Goal: Obtain resource: Obtain resource

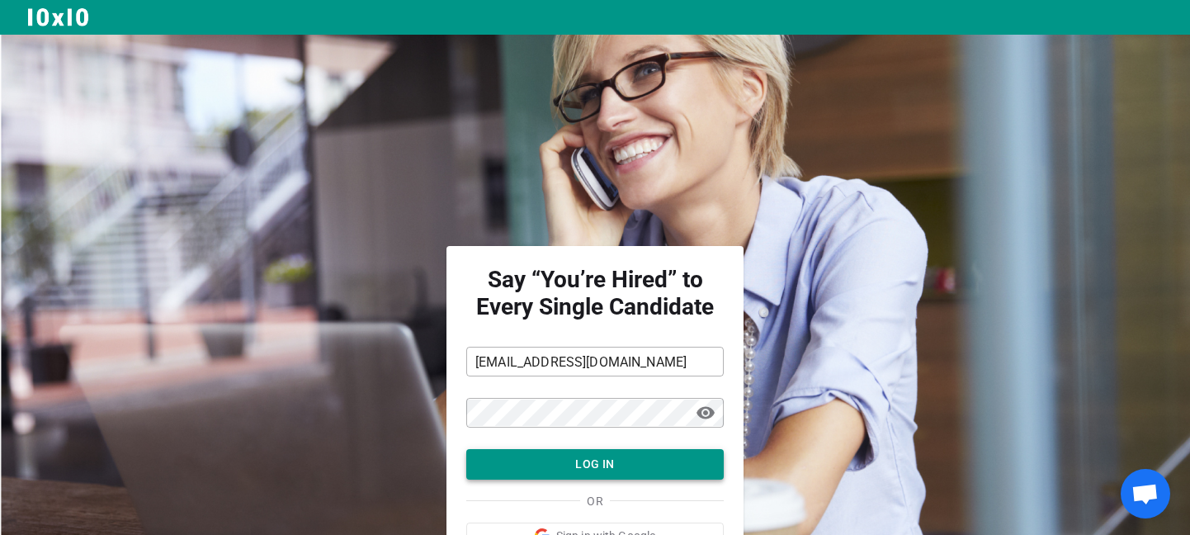
scroll to position [96, 0]
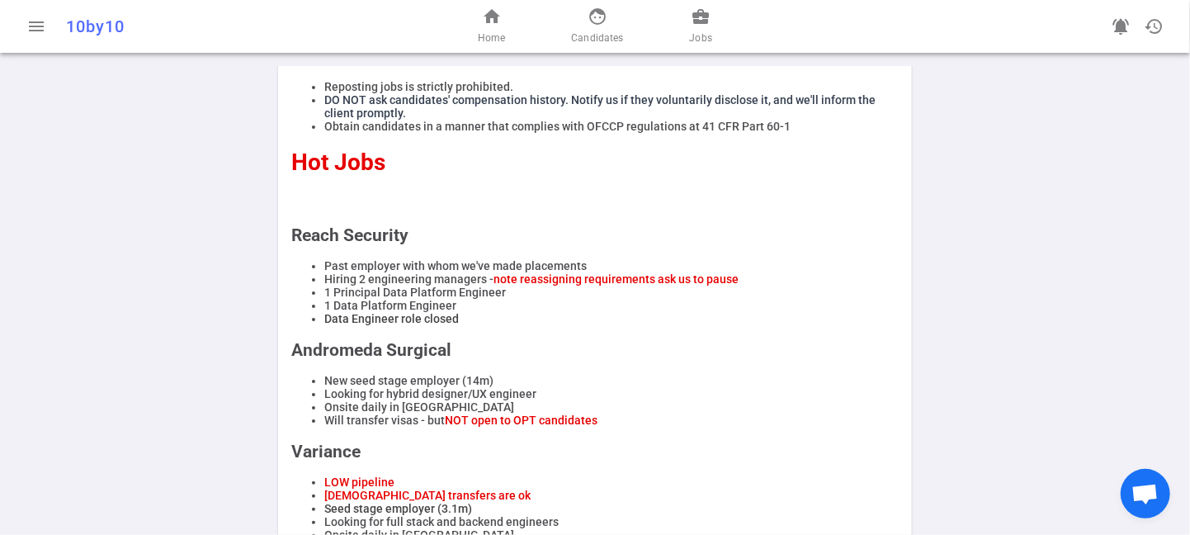
scroll to position [613, 0]
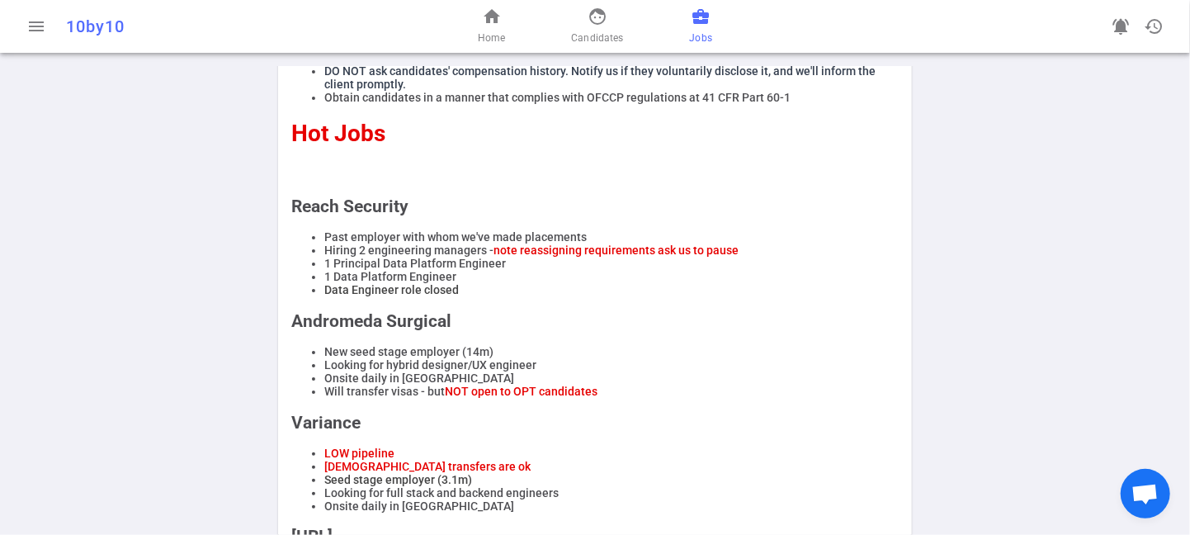
click at [705, 15] on span "business_center" at bounding box center [701, 17] width 20 height 20
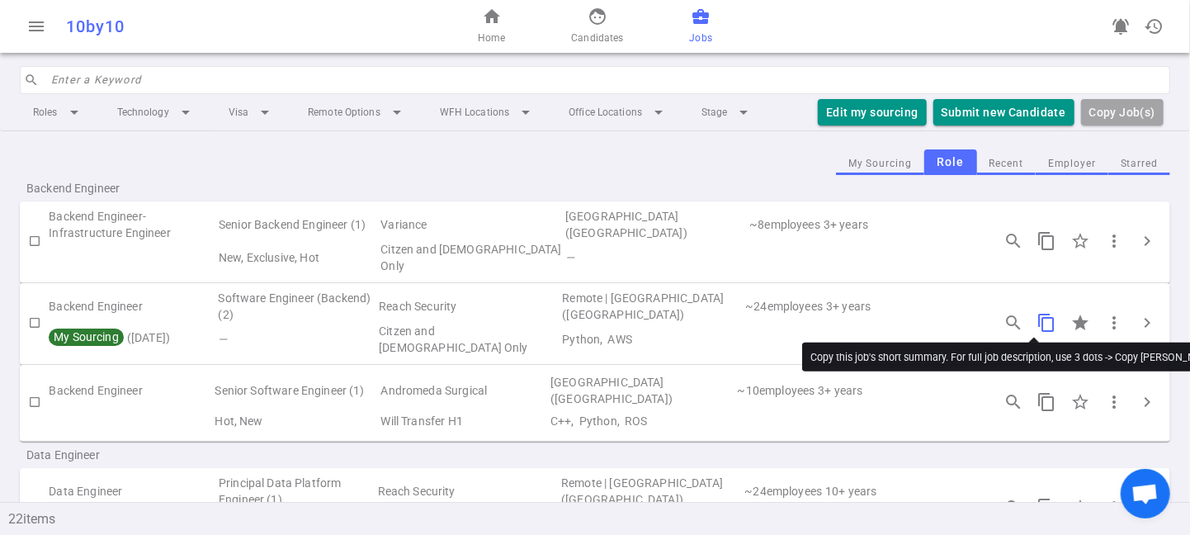
click at [1037, 313] on span "content_copy" at bounding box center [1047, 323] width 20 height 20
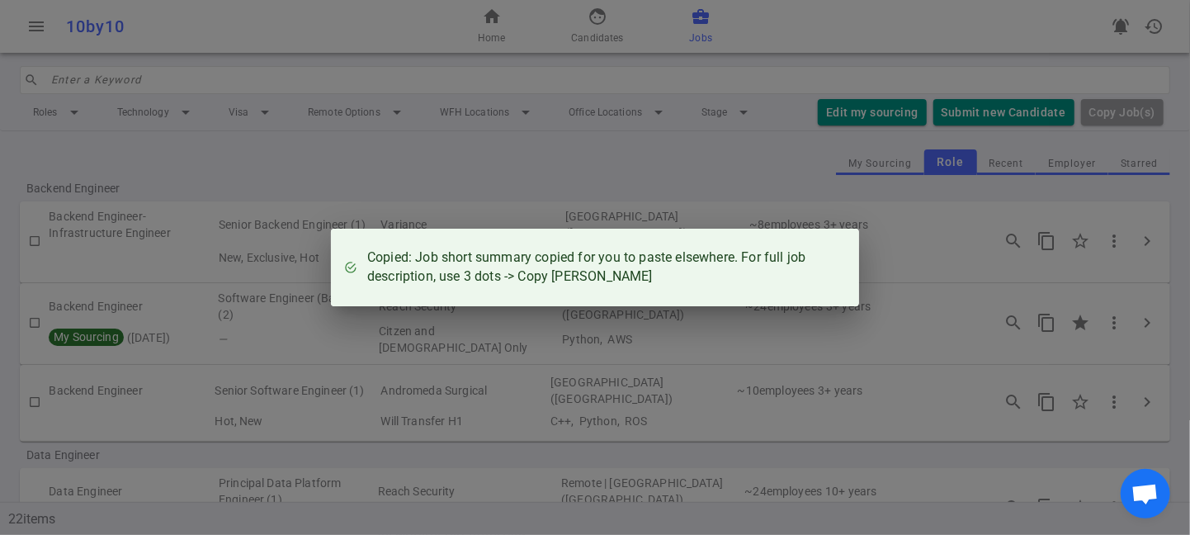
click at [1100, 313] on div "Copied: Job short summary copied for you to paste elsewhere. For full job descr…" at bounding box center [595, 267] width 1190 height 535
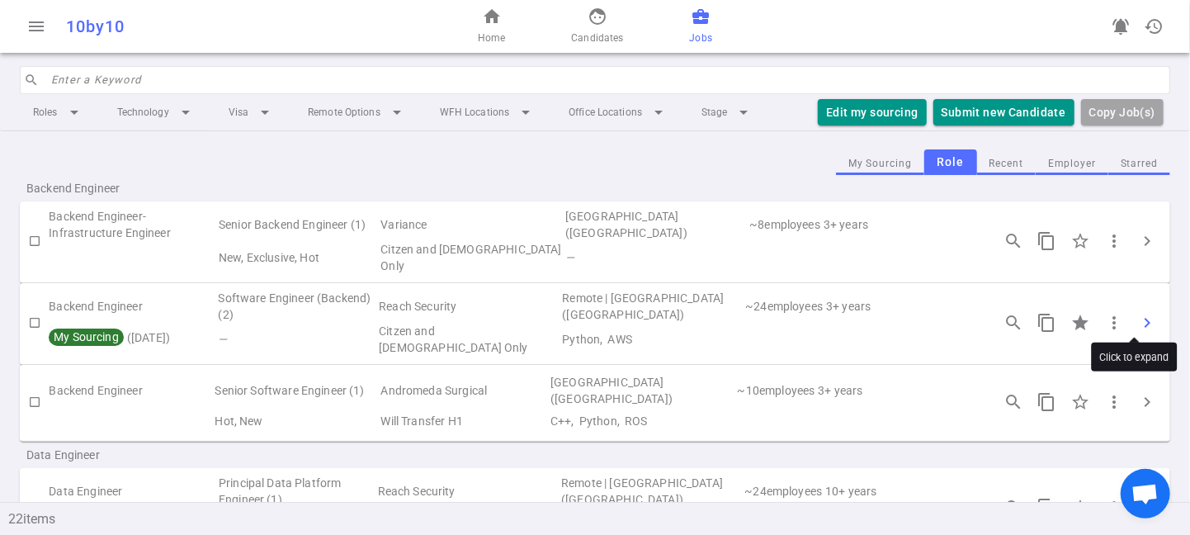
click at [1138, 313] on span "chevron_right" at bounding box center [1148, 323] width 20 height 20
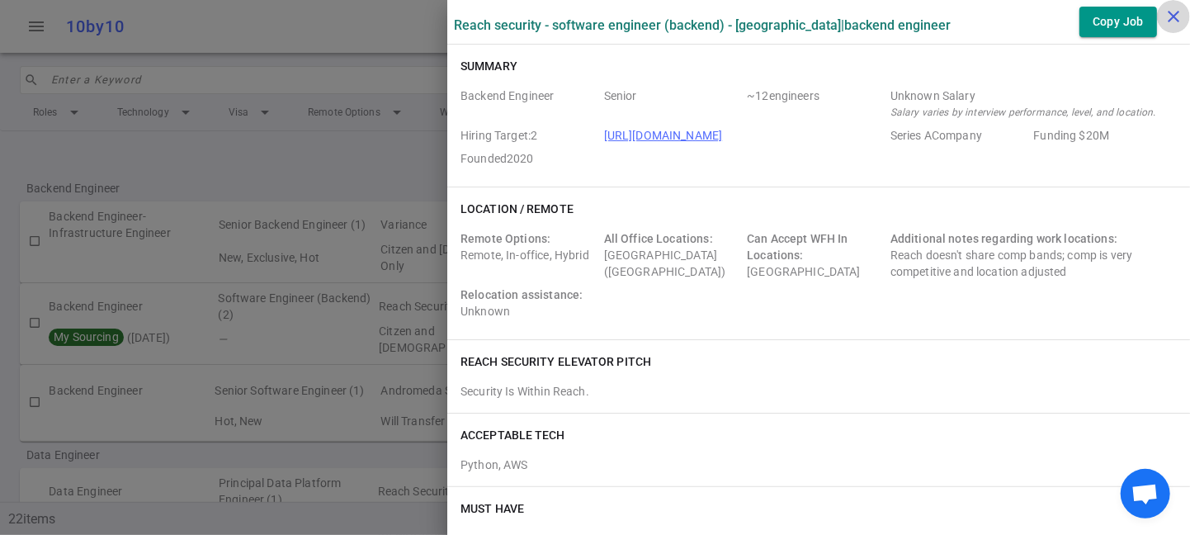
click at [1171, 12] on icon "close" at bounding box center [1174, 17] width 20 height 20
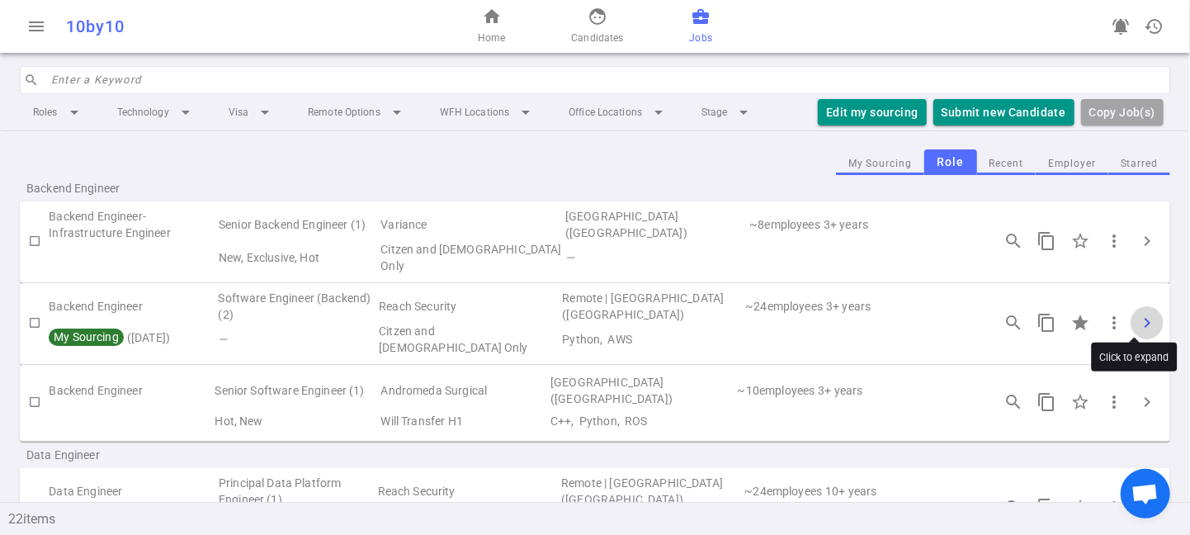
click at [1138, 313] on span "chevron_right" at bounding box center [1148, 323] width 20 height 20
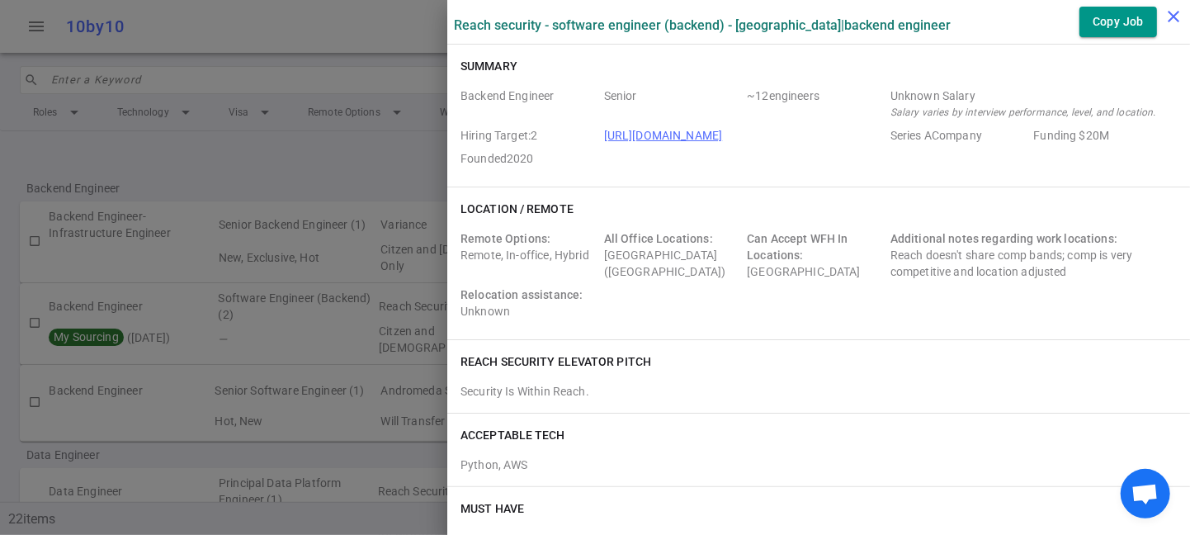
click at [1171, 7] on icon "close" at bounding box center [1174, 17] width 20 height 20
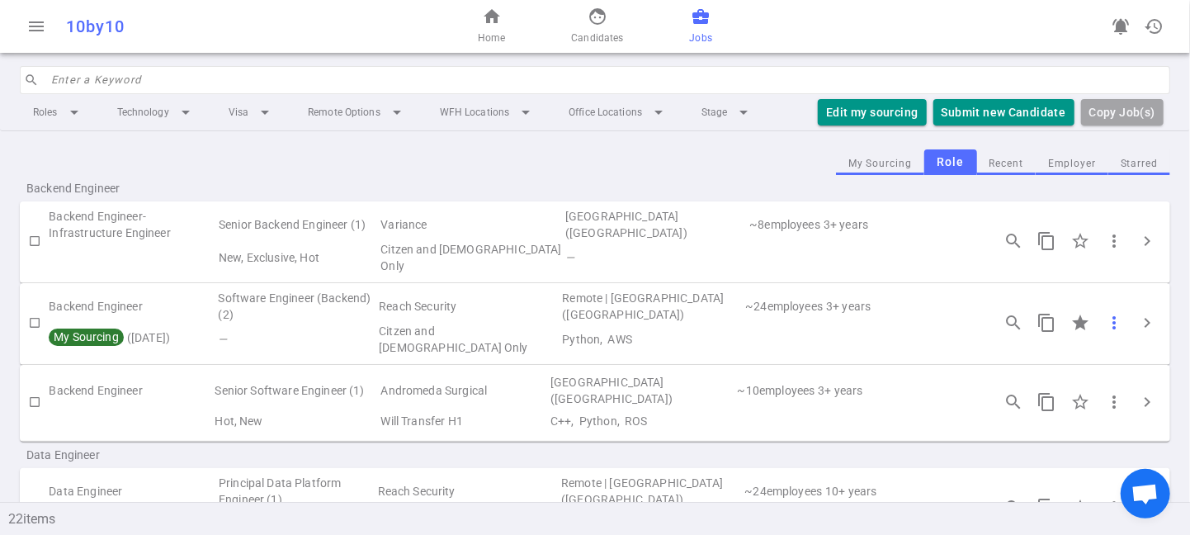
click at [1105, 316] on span "more_vert" at bounding box center [1115, 323] width 20 height 20
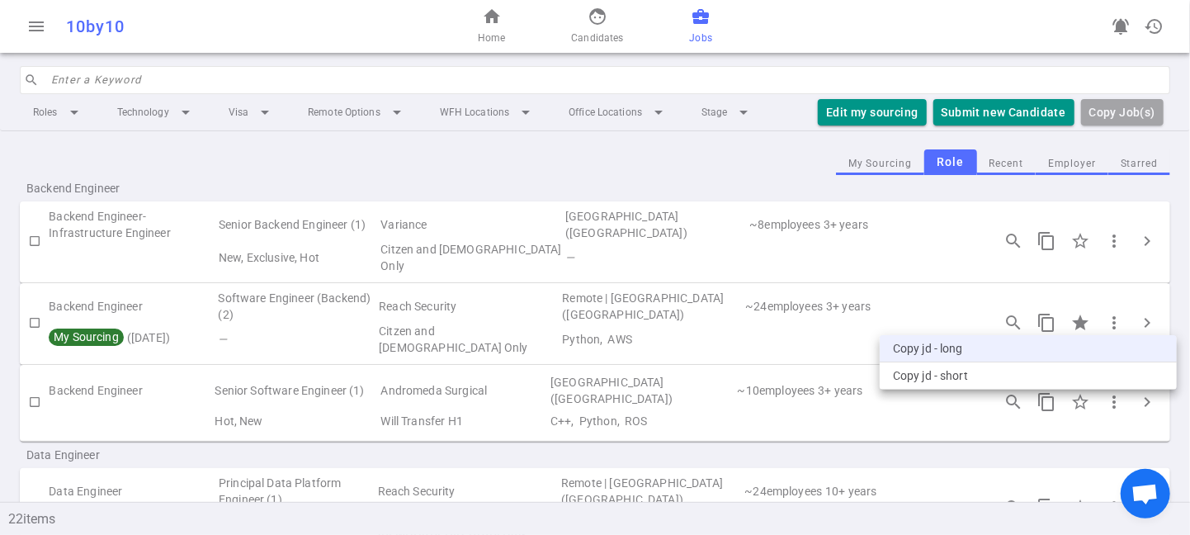
click at [965, 348] on li "Copy JD - long" at bounding box center [1028, 348] width 297 height 27
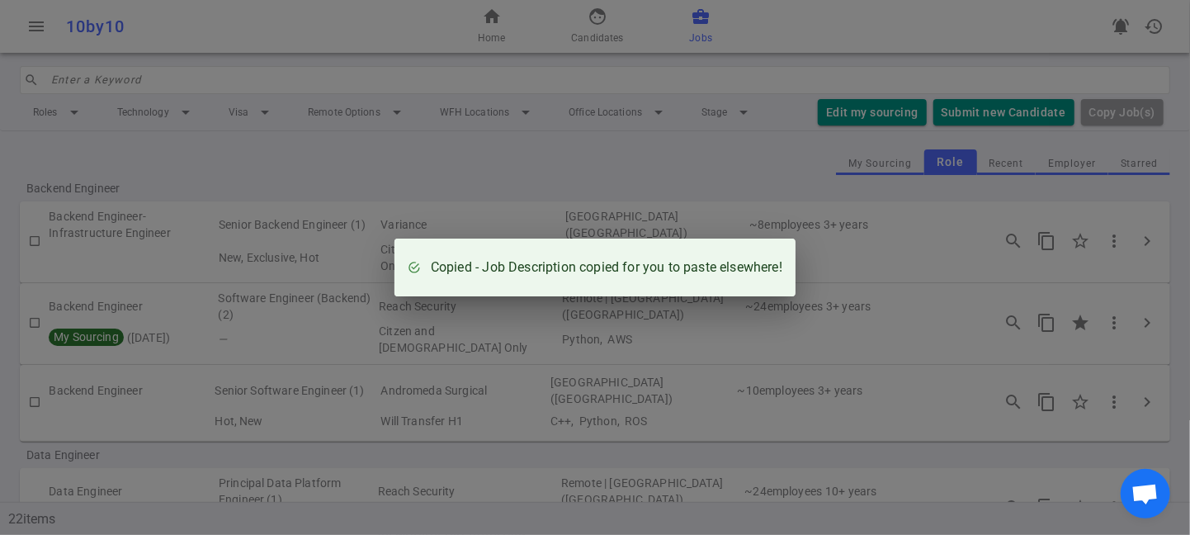
click at [450, 264] on div "Copied - Job Description copied for you to paste elsewhere!" at bounding box center [607, 267] width 352 height 19
click at [466, 310] on div "Copied - Job Description copied for you to paste elsewhere!" at bounding box center [595, 267] width 1190 height 535
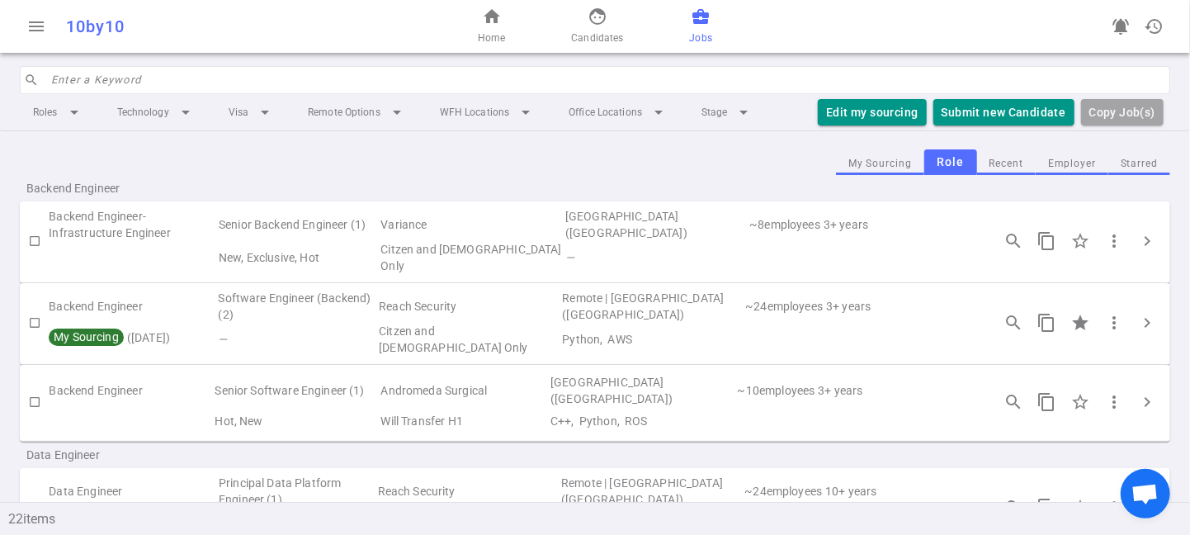
click at [439, 304] on td "Reach Security" at bounding box center [468, 306] width 183 height 33
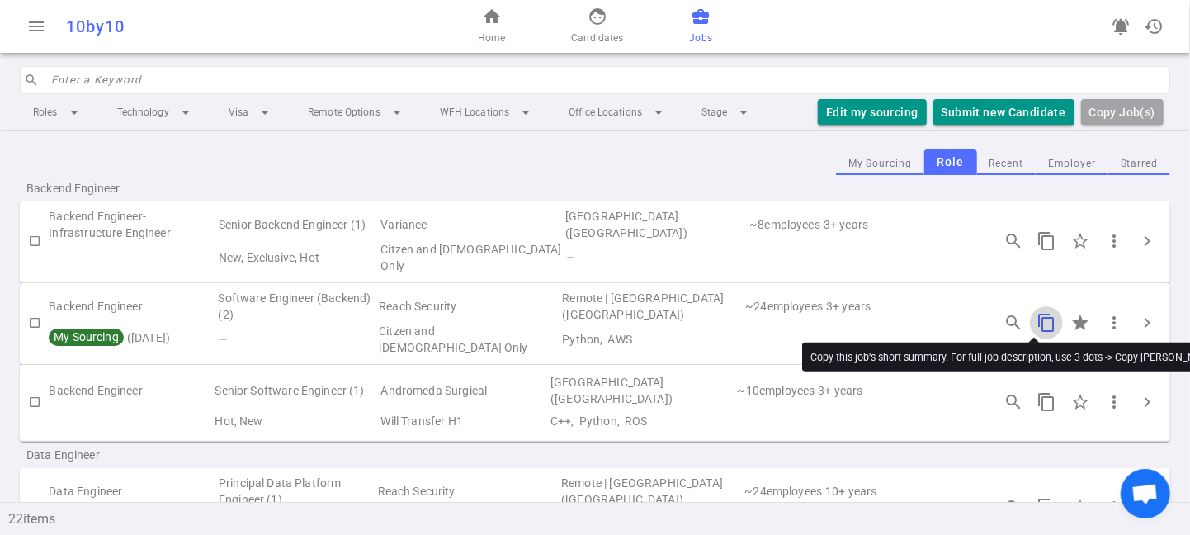
click at [1037, 313] on span "content_copy" at bounding box center [1047, 323] width 20 height 20
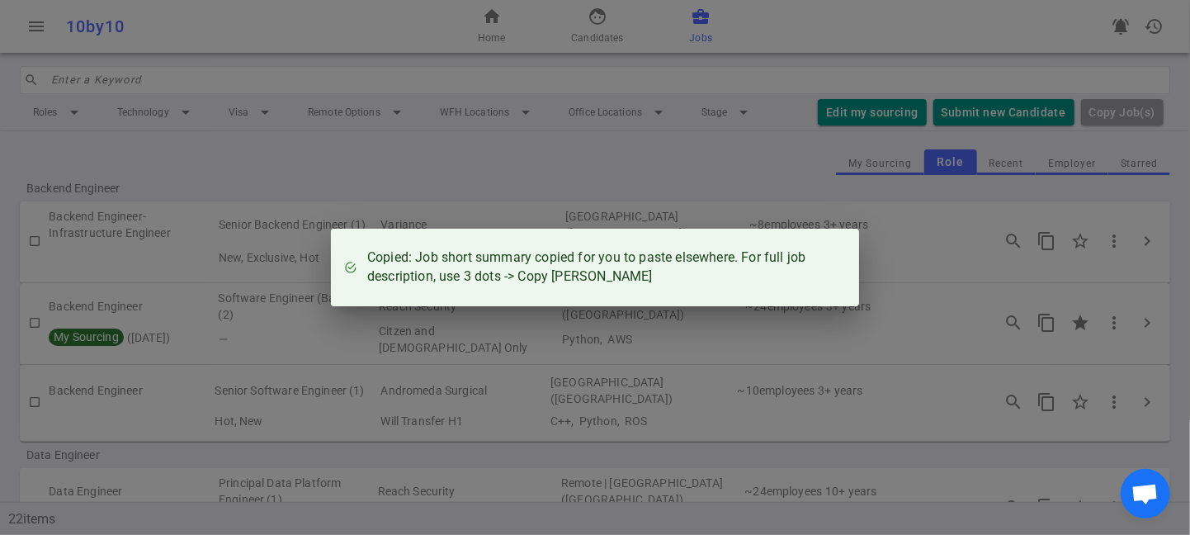
click at [635, 282] on div "Copied: Job short summary copied for you to paste elsewhere. For full job descr…" at bounding box center [606, 267] width 479 height 38
click at [579, 343] on div "Copied: Job short summary copied for you to paste elsewhere. For full job descr…" at bounding box center [595, 267] width 1190 height 535
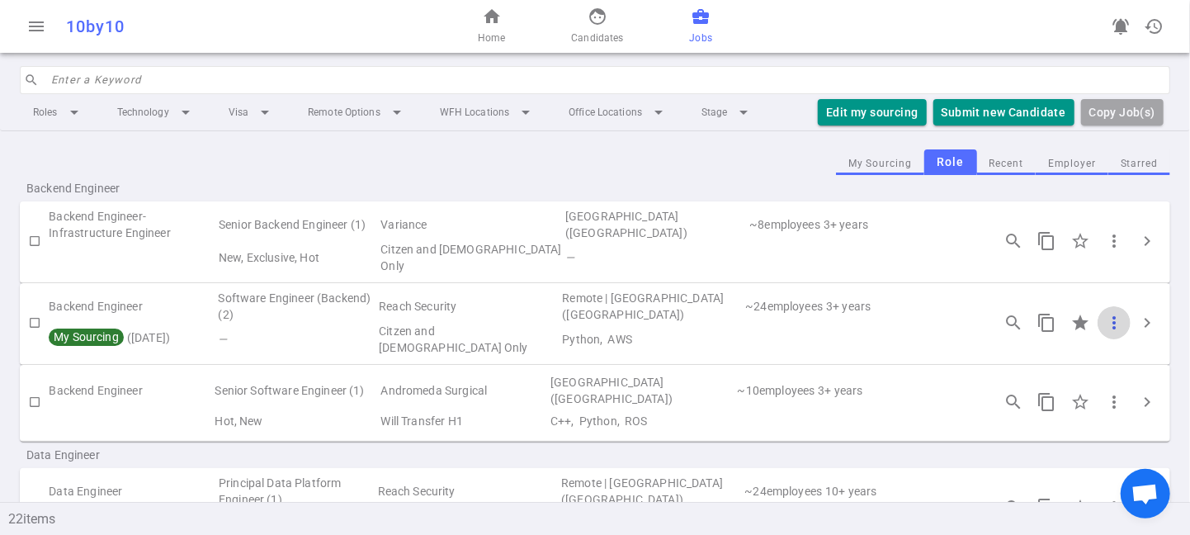
click at [1105, 313] on span "more_vert" at bounding box center [1115, 323] width 20 height 20
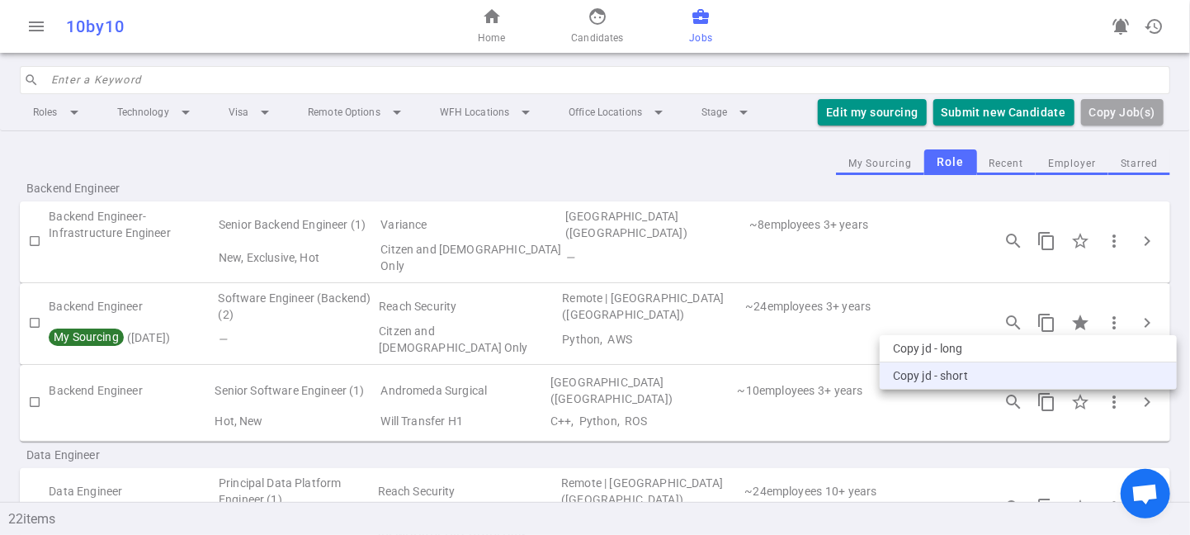
click at [967, 372] on li "Copy JD - short" at bounding box center [1028, 375] width 297 height 27
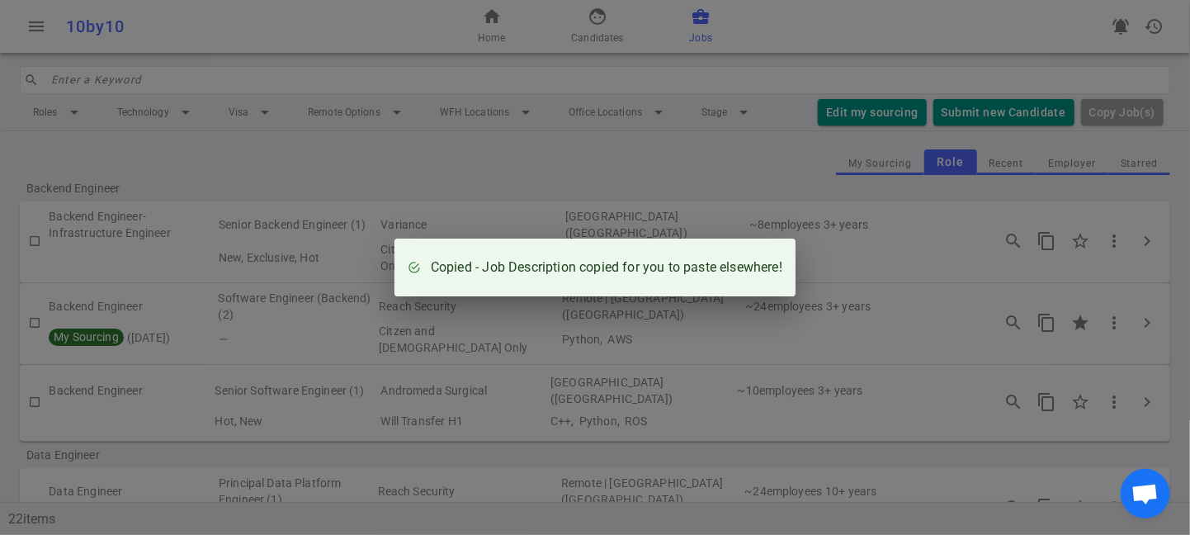
click at [688, 316] on div "Copied - Job Description copied for you to paste elsewhere!" at bounding box center [595, 267] width 1190 height 535
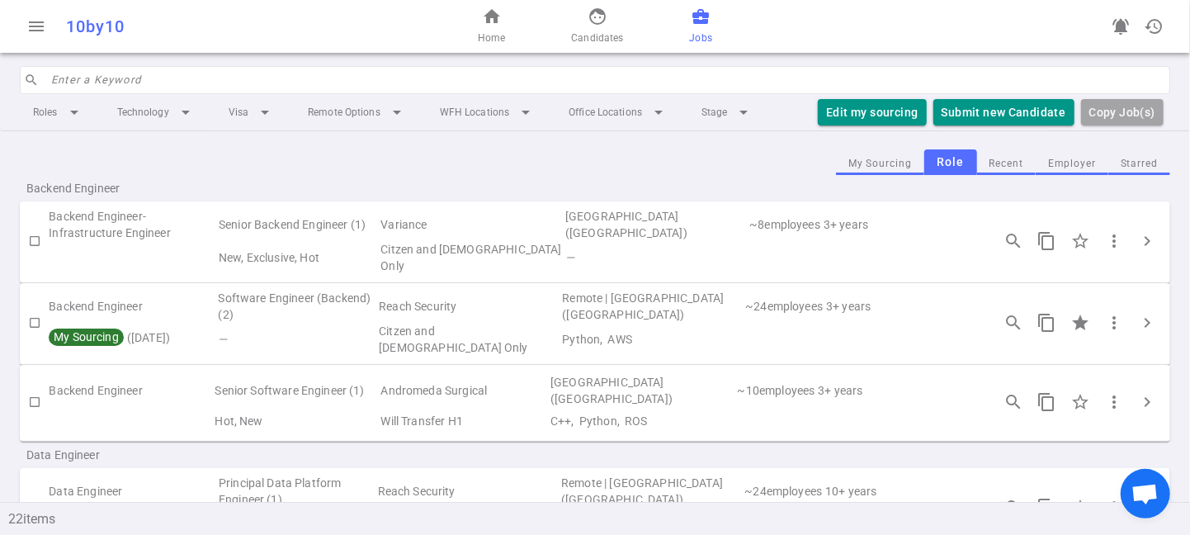
click at [102, 304] on td "Backend Engineer" at bounding box center [133, 306] width 168 height 33
click at [1141, 313] on span "chevron_right" at bounding box center [1148, 323] width 20 height 20
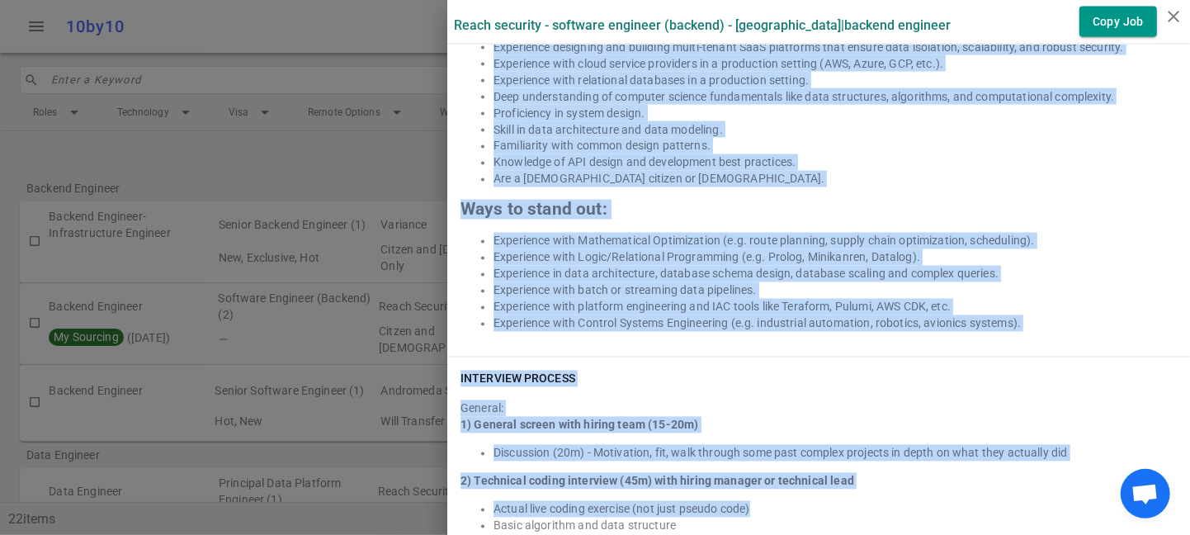
scroll to position [1734, 0]
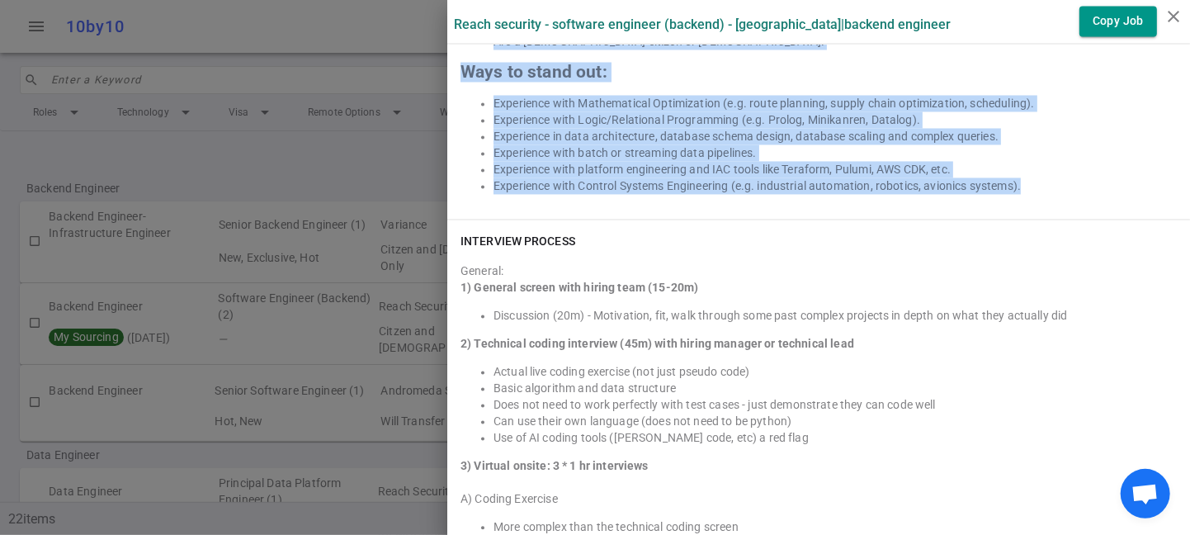
drag, startPoint x: 450, startPoint y: 164, endPoint x: 978, endPoint y: 195, distance: 529.2
copy div "Lorem Ipsumdol sitametc adipi Elitsedd Ei Tempor Incid. UTLABOREET DOLO Magnaa,…"
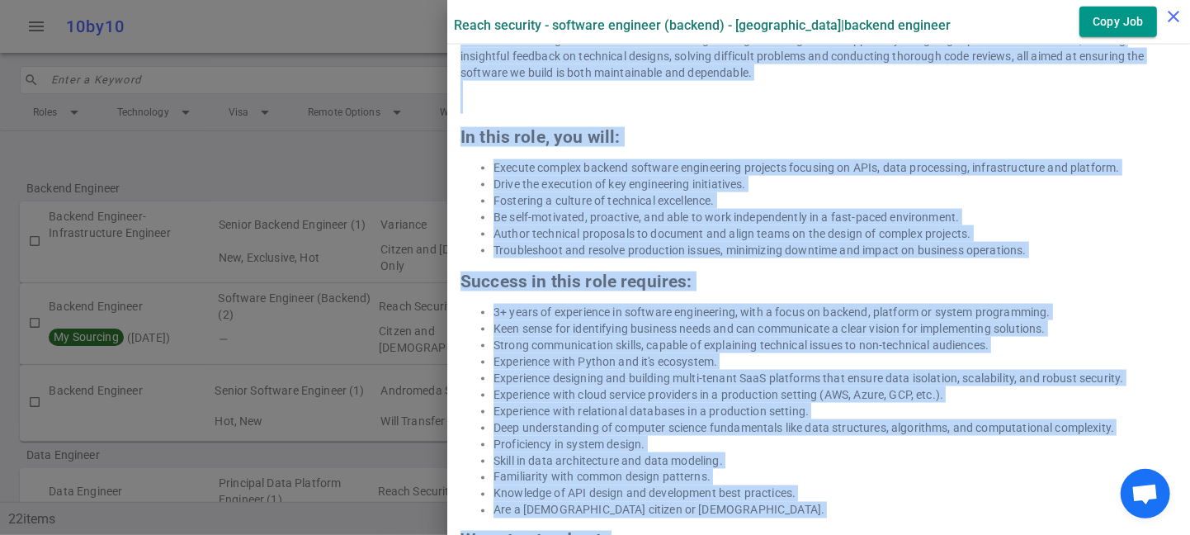
click at [1171, 17] on icon "close" at bounding box center [1174, 17] width 20 height 20
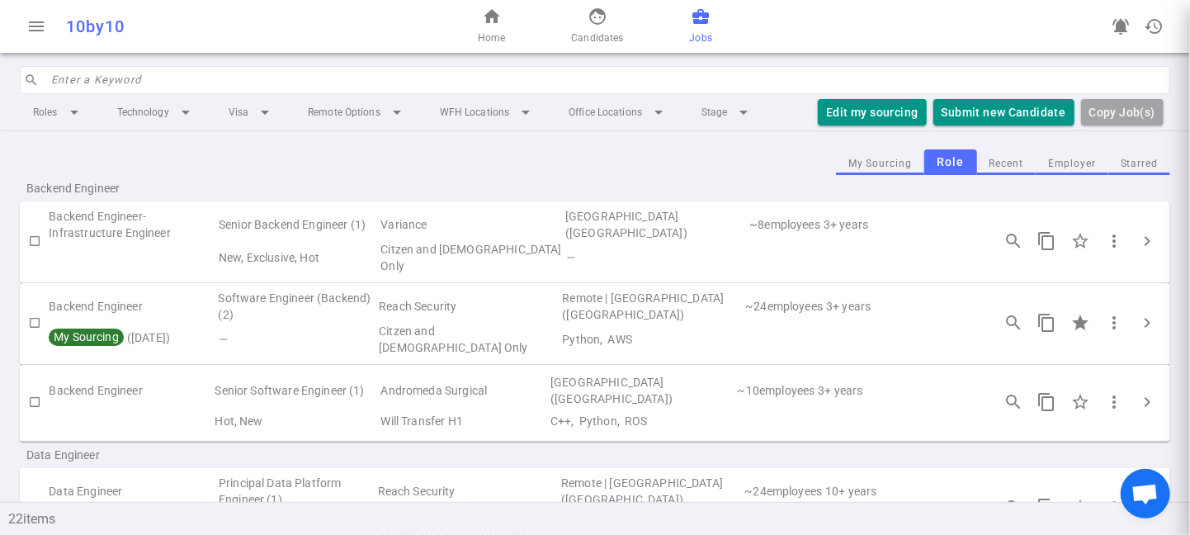
scroll to position [0, 0]
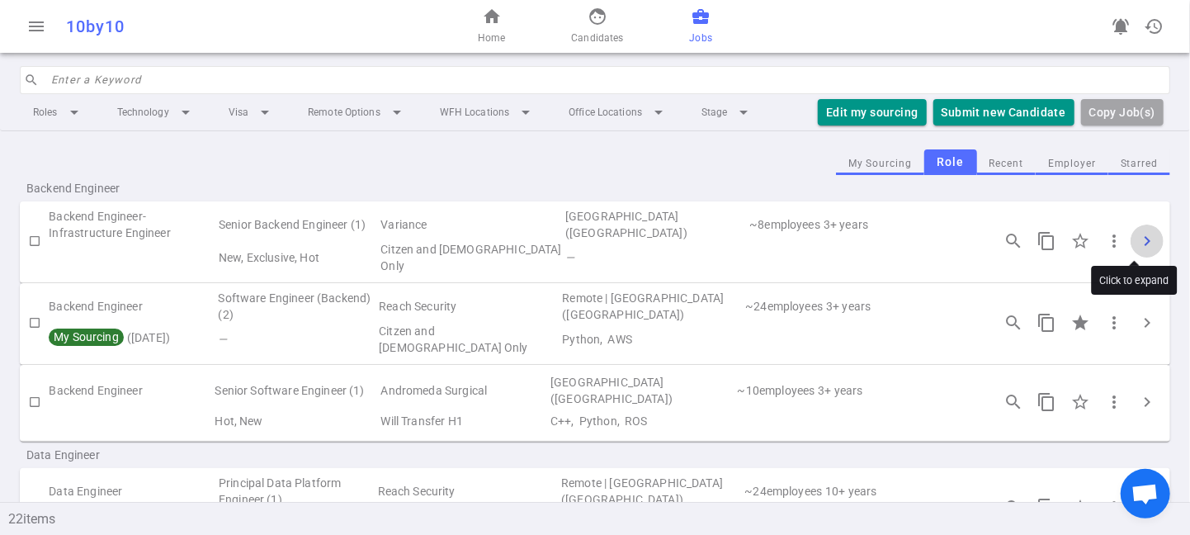
click at [1138, 234] on span "chevron_right" at bounding box center [1148, 241] width 20 height 20
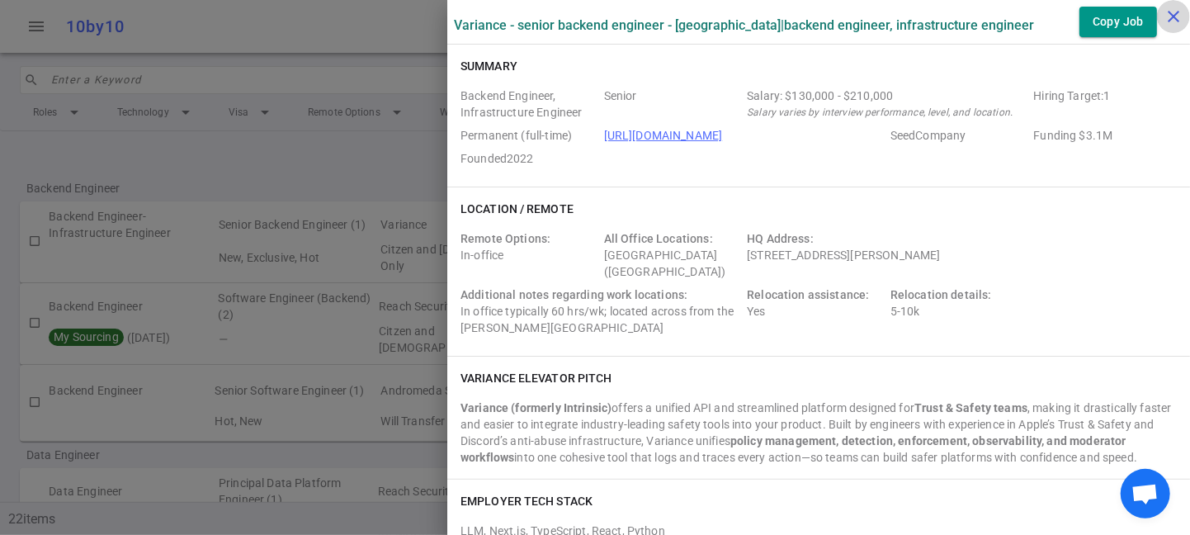
click at [1165, 14] on icon "close" at bounding box center [1174, 17] width 20 height 20
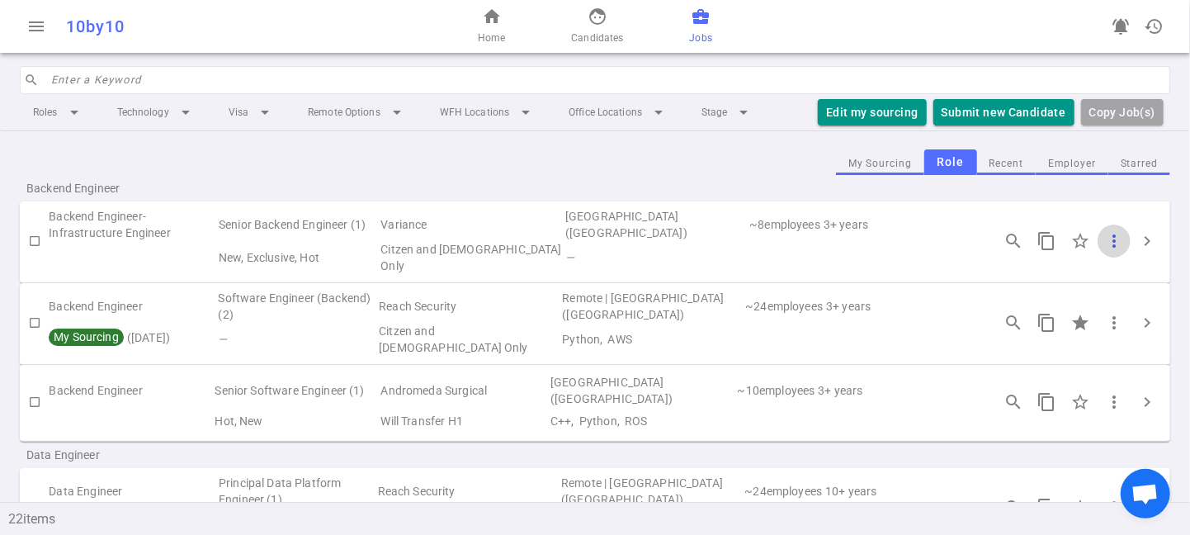
click at [1105, 234] on span "more_vert" at bounding box center [1115, 241] width 20 height 20
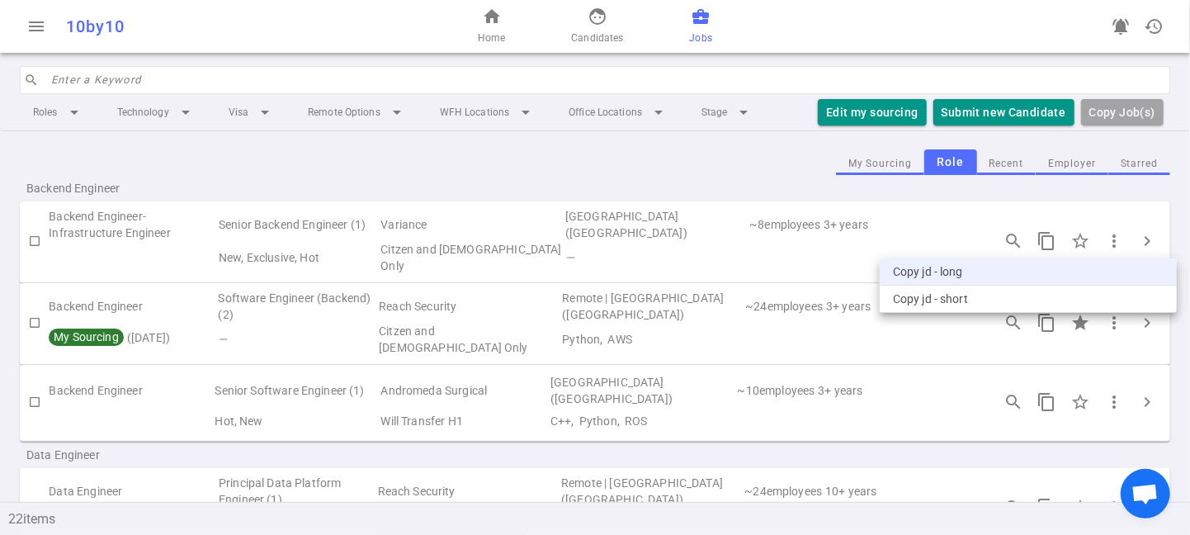
click at [1029, 276] on li "Copy JD - long" at bounding box center [1028, 271] width 297 height 27
copy div "Lorem Ipsumdol sitametc adipi Elitsedd Ei Tempor Incid. UTLABOREET DOLO Magnaa,…"
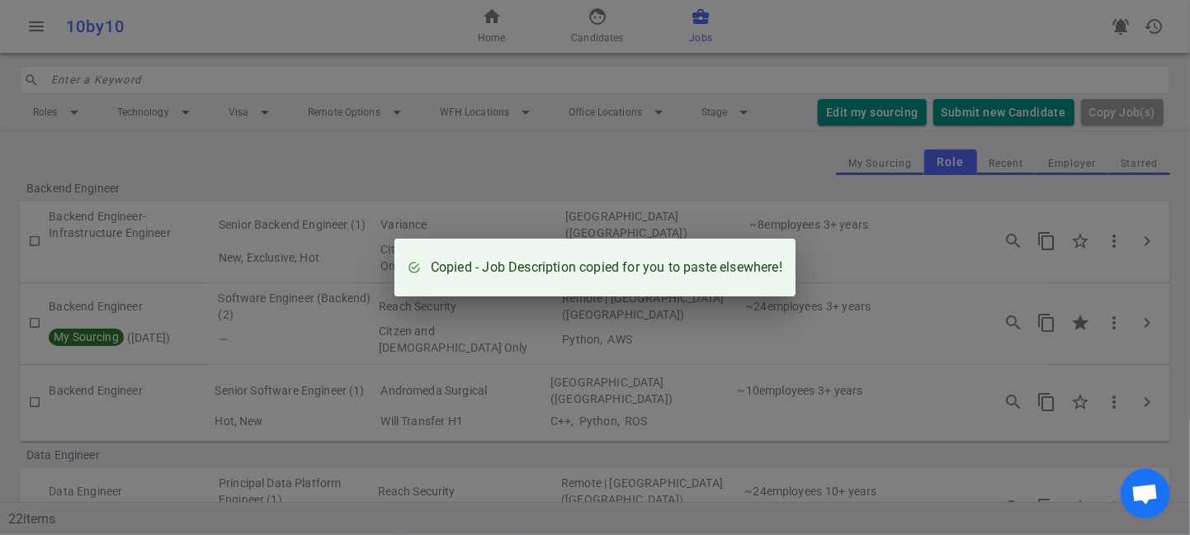
click at [881, 248] on div "Copied - Job Description copied for you to paste elsewhere!" at bounding box center [595, 267] width 1190 height 535
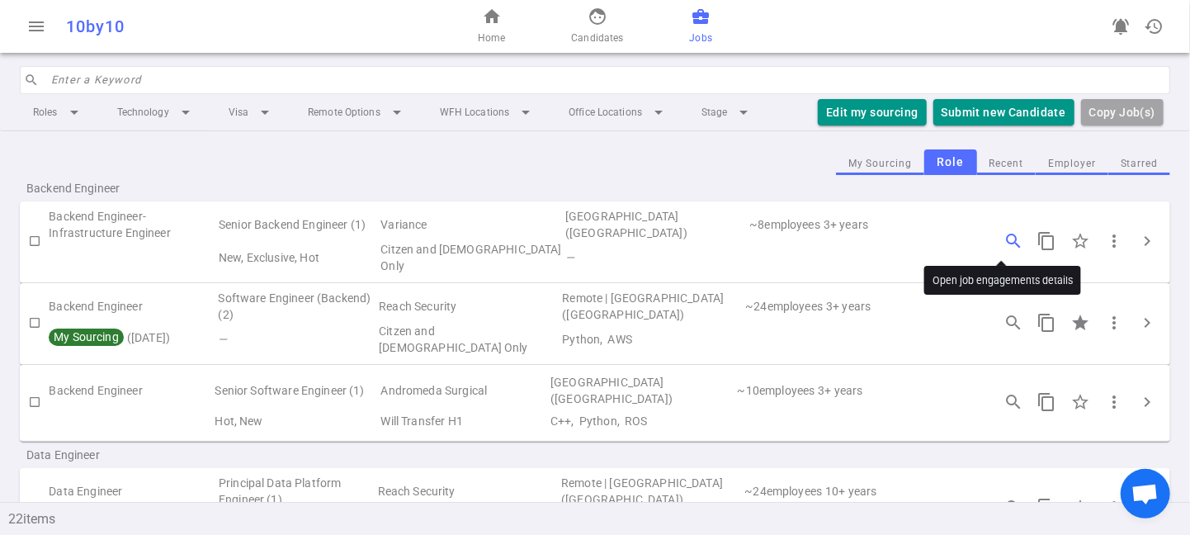
click at [1004, 237] on span "search_insights" at bounding box center [1014, 241] width 20 height 20
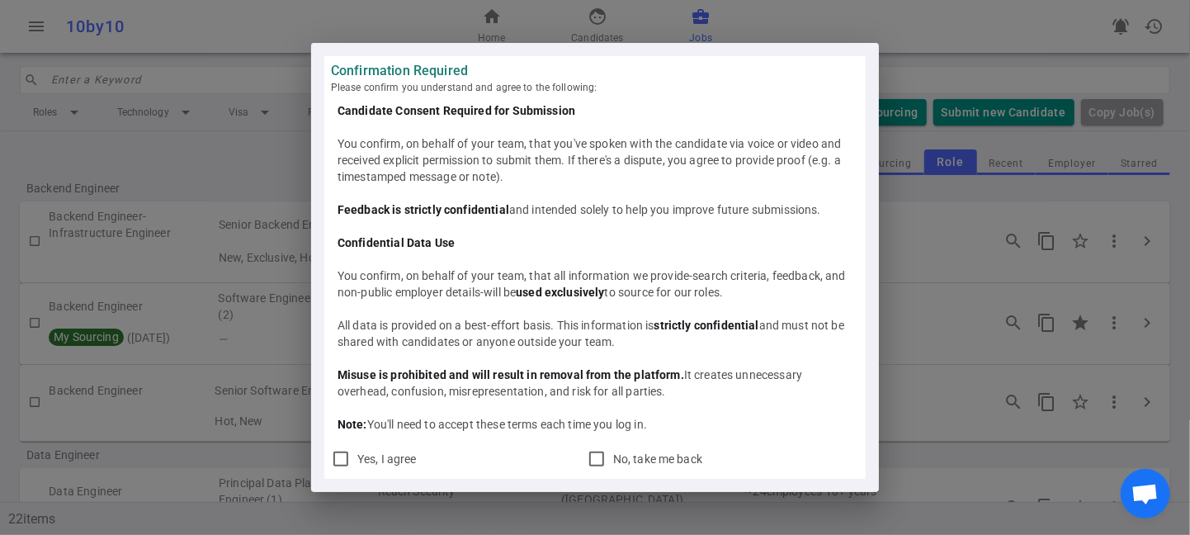
drag, startPoint x: 331, startPoint y: 69, endPoint x: 673, endPoint y: 428, distance: 495.1
click at [673, 428] on div "Confirmation Required Please confirm you understand and agree to the following:…" at bounding box center [595, 267] width 542 height 423
copy div "Confirmation Required Please confirm you understand and agree to the following:…"
click at [341, 455] on input "Yes, I agree" at bounding box center [341, 459] width 20 height 20
checkbox input "true"
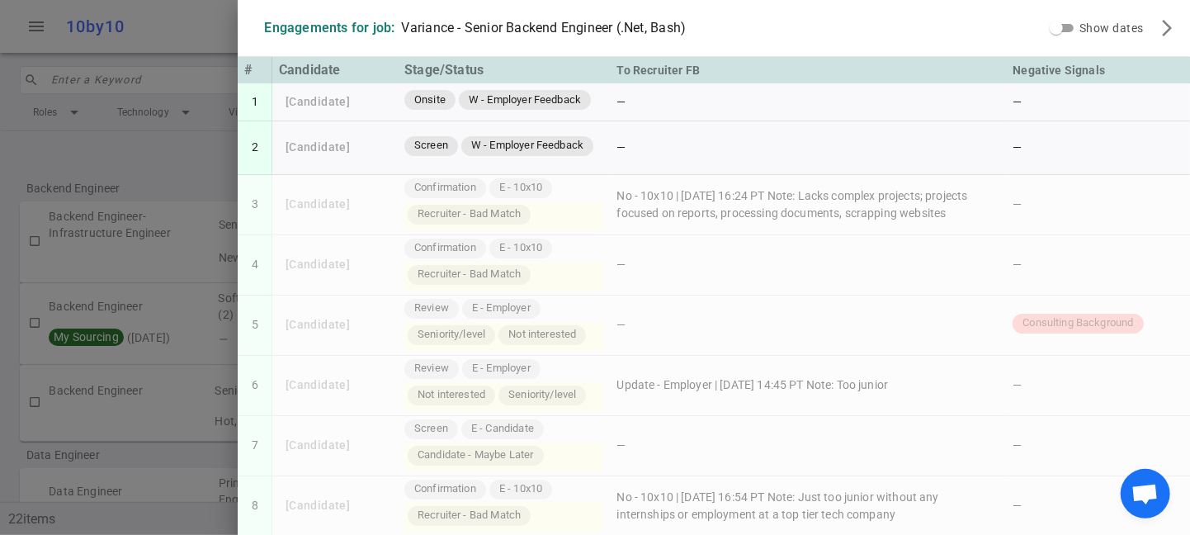
click at [130, 62] on div at bounding box center [595, 267] width 1190 height 535
